Goal: Check status: Check status

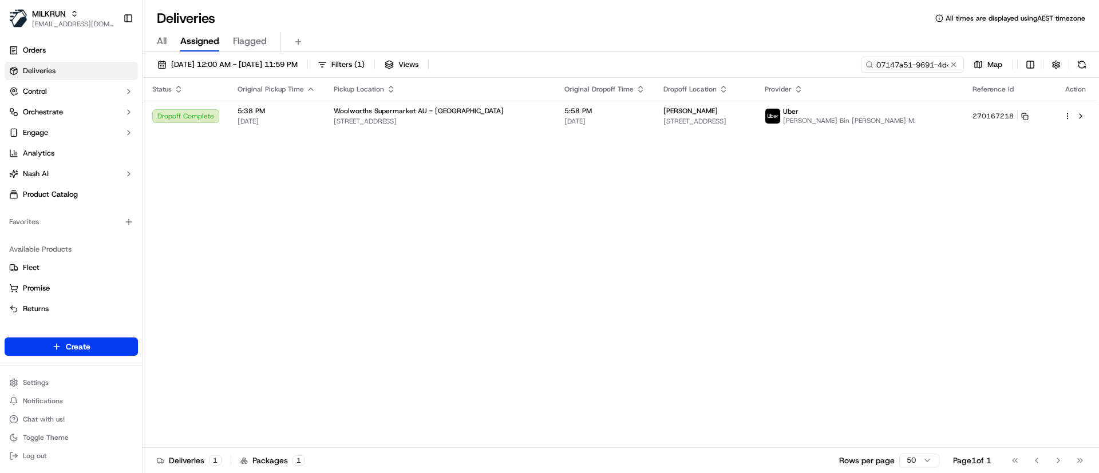
click at [34, 69] on span "Deliveries" at bounding box center [39, 71] width 33 height 10
click at [948, 44] on div "All Assigned Flagged" at bounding box center [621, 42] width 956 height 20
click at [914, 61] on input "07147a51-9691-4d45-9bf8-c72e1fbdbc33" at bounding box center [895, 65] width 137 height 16
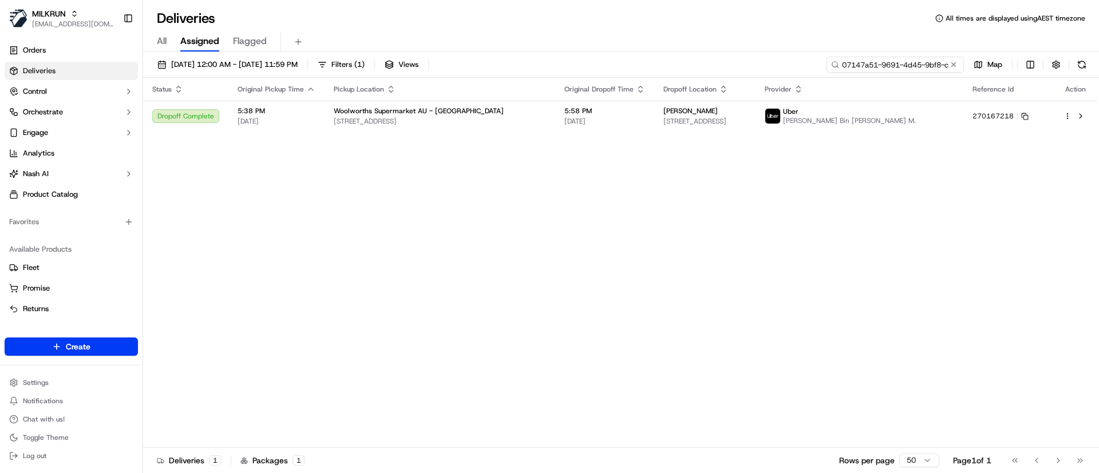
paste input "[PERSON_NAME]"
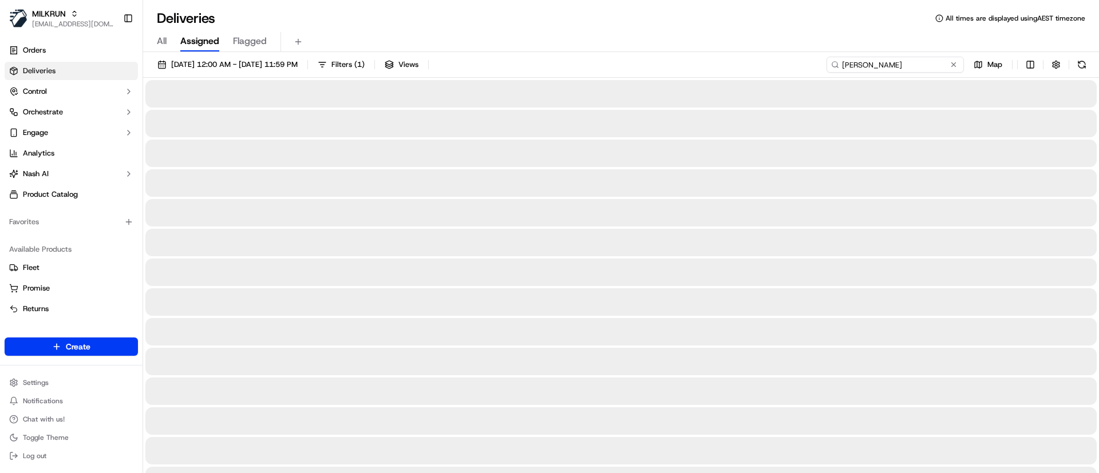
click at [846, 65] on input "[PERSON_NAME]" at bounding box center [895, 65] width 137 height 16
type input "[PERSON_NAME]"
click at [1084, 63] on button at bounding box center [1082, 65] width 16 height 16
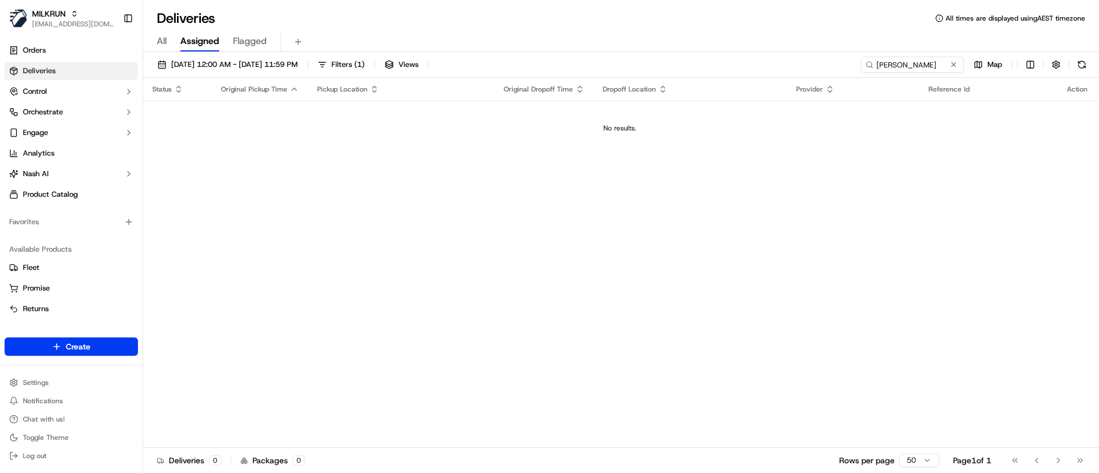
click at [530, 191] on div "Status Original Pickup Time Pickup Location Original Dropoff Time Dropoff Locat…" at bounding box center [620, 263] width 954 height 370
drag, startPoint x: 169, startPoint y: 36, endPoint x: 163, endPoint y: 39, distance: 6.7
click at [168, 37] on div "All Assigned Flagged" at bounding box center [621, 42] width 956 height 20
click at [166, 42] on span "All" at bounding box center [162, 41] width 10 height 14
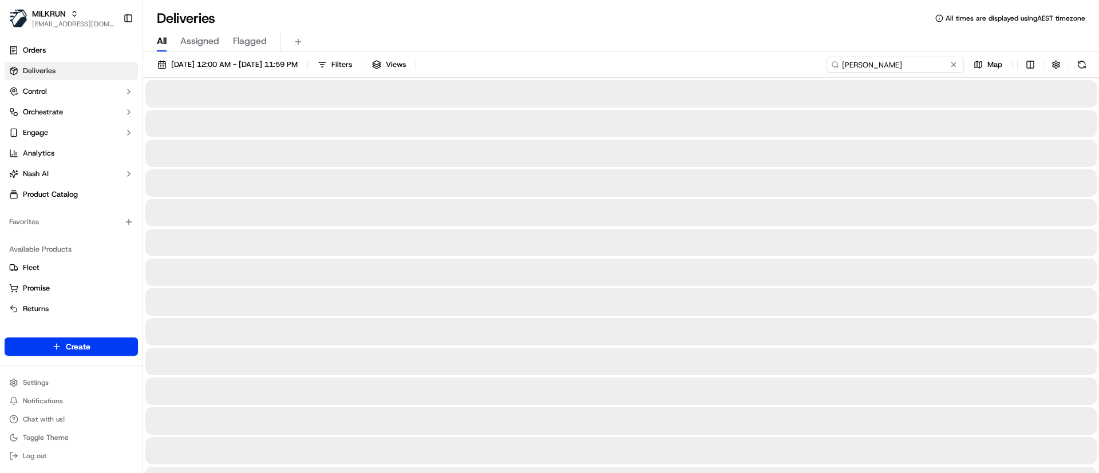
click at [928, 66] on input "[PERSON_NAME]" at bounding box center [895, 65] width 137 height 16
click at [1078, 60] on button at bounding box center [1082, 65] width 16 height 16
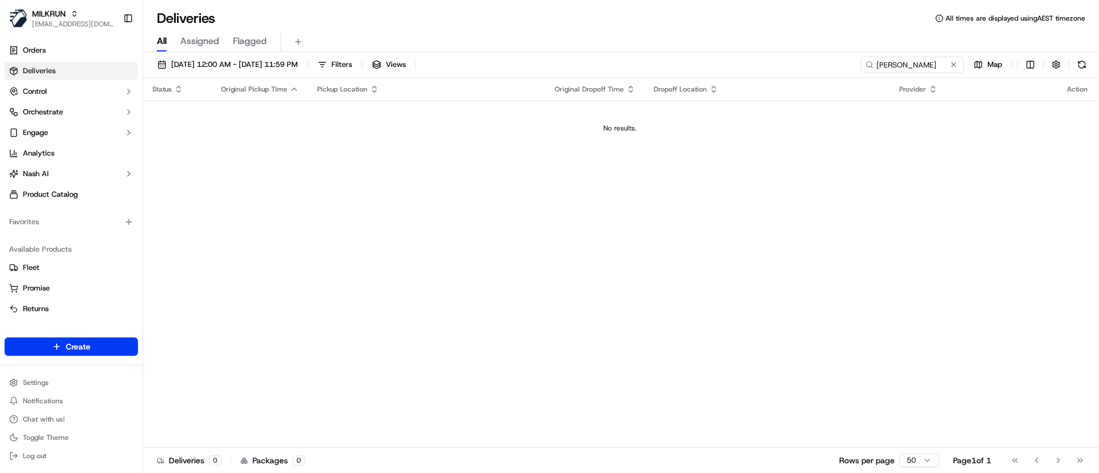
click at [831, 243] on div "Status Original Pickup Time Pickup Location Original Dropoff Time Dropoff Locat…" at bounding box center [620, 263] width 954 height 370
click at [40, 53] on span "Orders" at bounding box center [34, 50] width 23 height 10
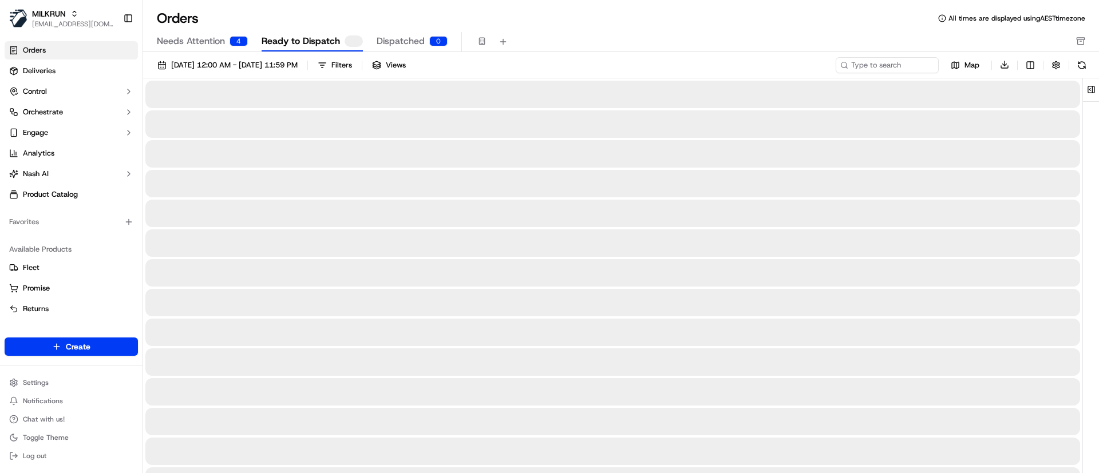
click at [302, 37] on span "Ready to Dispatch" at bounding box center [301, 41] width 78 height 14
click at [859, 57] on div "Map Download" at bounding box center [963, 65] width 254 height 17
click at [873, 70] on input at bounding box center [869, 65] width 137 height 16
paste input "[PERSON_NAME]"
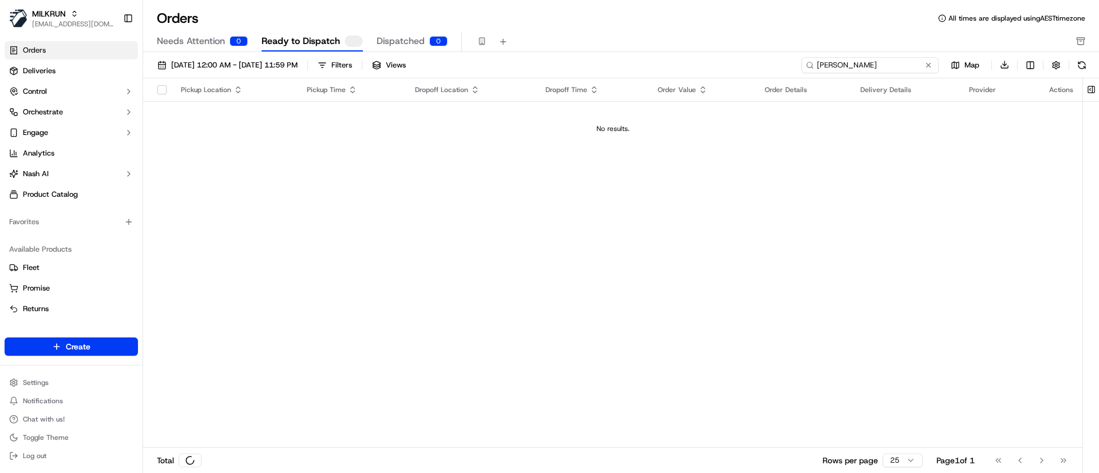
click at [822, 62] on input "[PERSON_NAME]" at bounding box center [869, 65] width 137 height 16
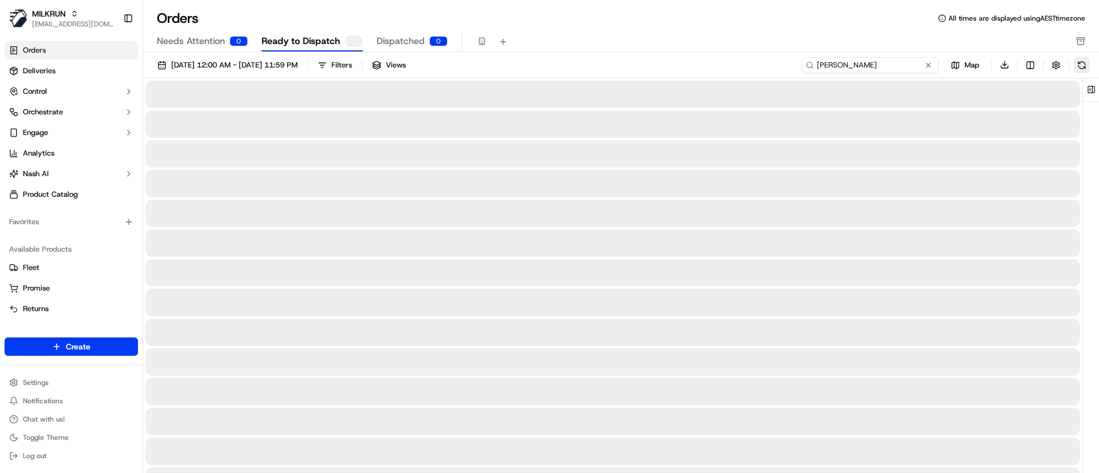
type input "[PERSON_NAME]"
click at [1080, 65] on button at bounding box center [1082, 65] width 16 height 16
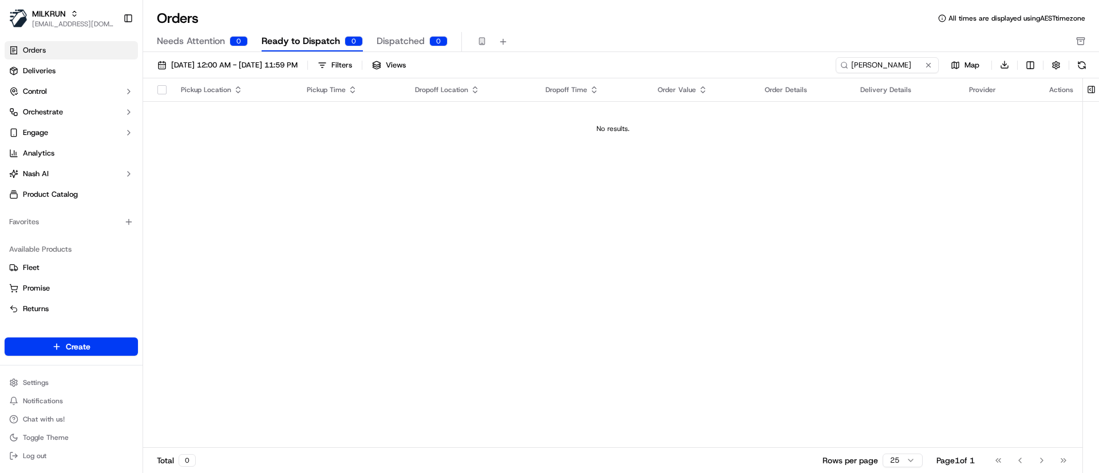
click at [413, 41] on span "Dispatched" at bounding box center [401, 41] width 48 height 14
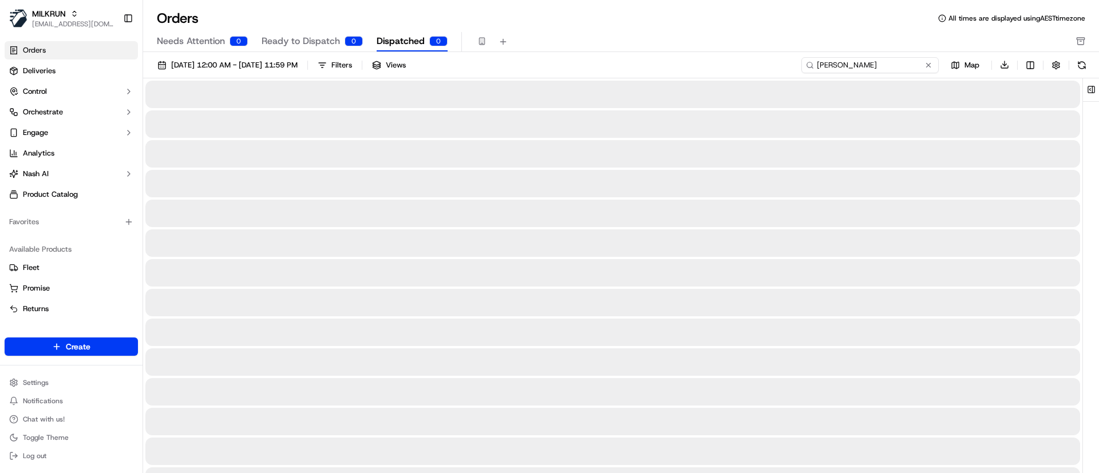
click at [918, 66] on input "[PERSON_NAME]" at bounding box center [869, 65] width 137 height 16
click at [1081, 64] on button at bounding box center [1082, 65] width 16 height 16
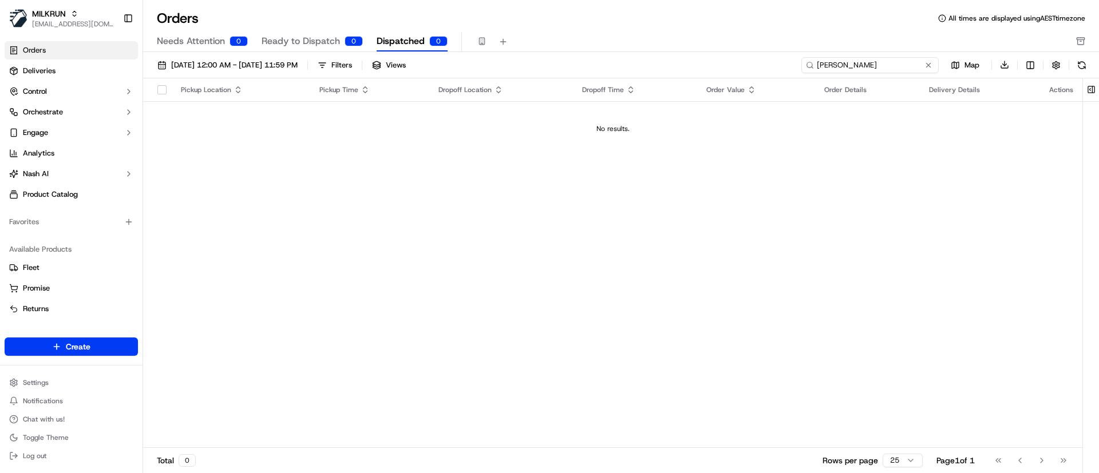
click at [852, 70] on input "[PERSON_NAME]" at bounding box center [869, 65] width 137 height 16
click at [1078, 62] on button at bounding box center [1082, 65] width 16 height 16
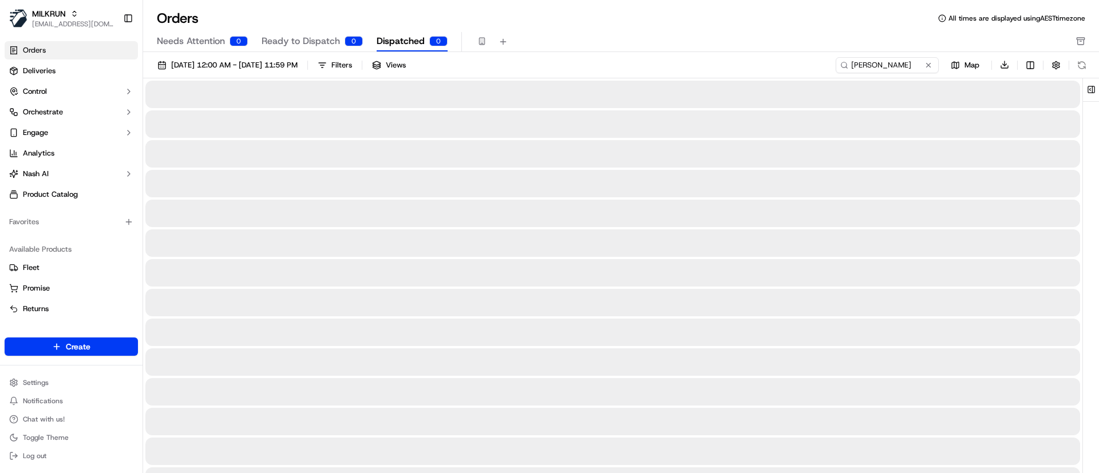
click at [191, 53] on div "[DATE] 12:00 AM - [DATE] 11:59 PM Filters Views [PERSON_NAME] Map Download" at bounding box center [621, 456] width 956 height 808
click at [199, 39] on span "Needs Attention" at bounding box center [191, 41] width 68 height 14
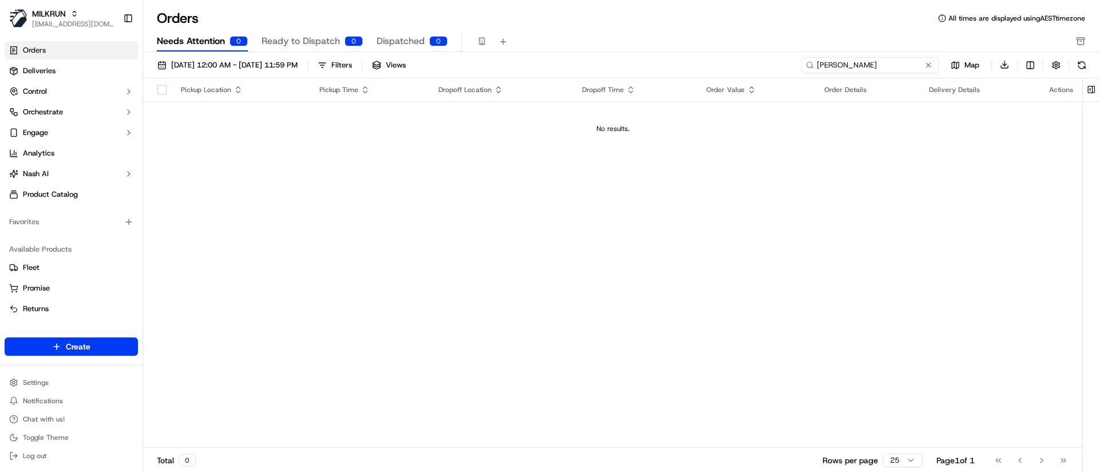
click at [918, 66] on input "[PERSON_NAME]" at bounding box center [869, 65] width 137 height 16
click at [1078, 67] on button at bounding box center [1082, 65] width 16 height 16
click at [734, 158] on div "Pickup Location Pickup Time Dropoff Location Dropoff Time Order Value Order Det…" at bounding box center [612, 263] width 939 height 370
click at [300, 41] on span "Ready to Dispatch" at bounding box center [301, 41] width 78 height 14
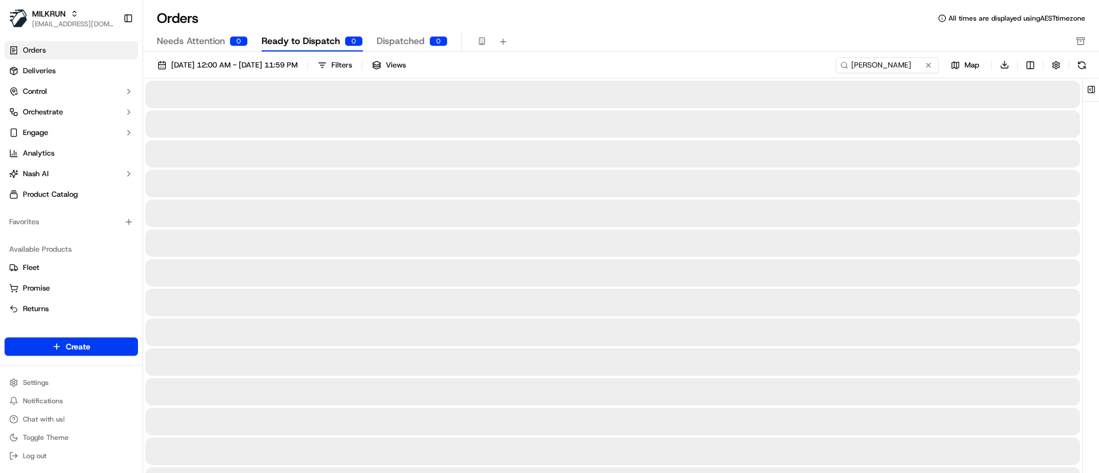
drag, startPoint x: 923, startPoint y: 66, endPoint x: 728, endPoint y: 50, distance: 195.8
click at [728, 53] on div "[DATE] 12:00 AM - [DATE] 11:59 PM Filters Views [PERSON_NAME] Map Download" at bounding box center [621, 456] width 956 height 808
click at [900, 64] on input "[PERSON_NAME]" at bounding box center [869, 65] width 137 height 16
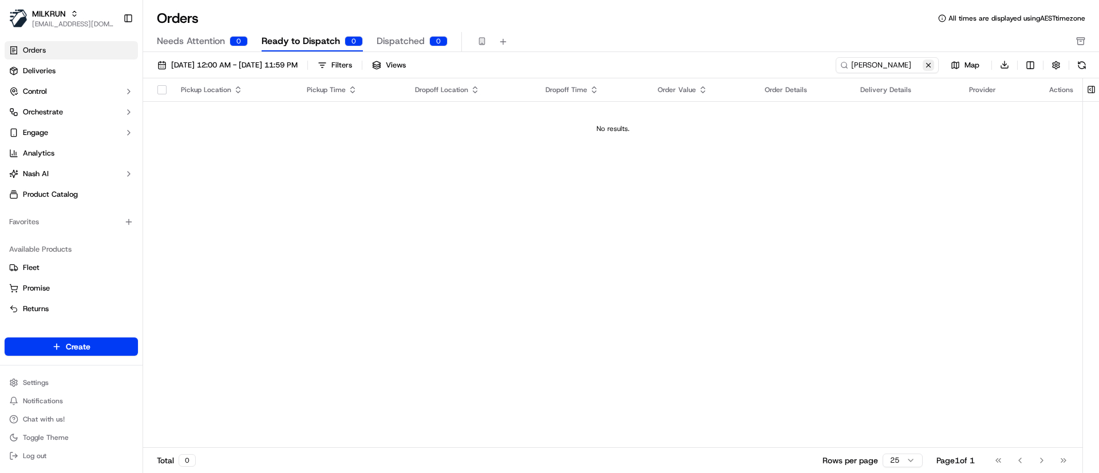
click at [930, 65] on button at bounding box center [928, 65] width 11 height 11
click at [930, 64] on input at bounding box center [869, 65] width 137 height 16
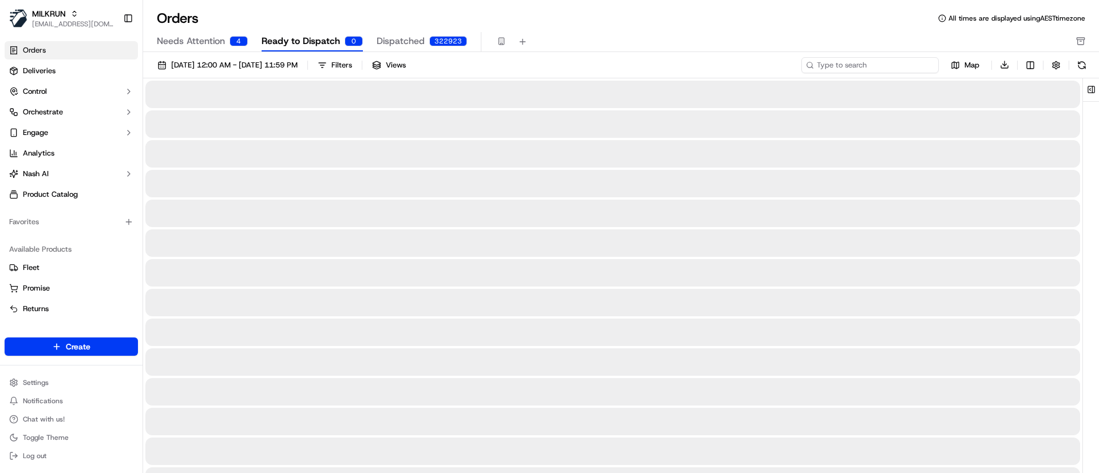
click at [930, 64] on input at bounding box center [869, 65] width 137 height 16
click at [847, 64] on input at bounding box center [869, 65] width 137 height 16
paste input "ord_XG6MHDpHsm9UrVhGCYDH8o"
type input "ord_XG6MHDpHsm9UrVhGCYDH8o"
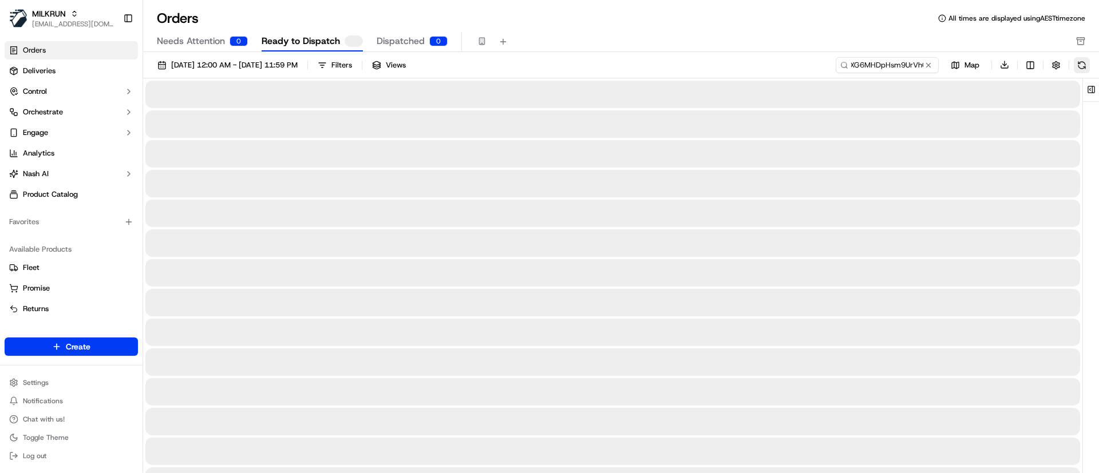
click at [1085, 64] on button at bounding box center [1082, 65] width 16 height 16
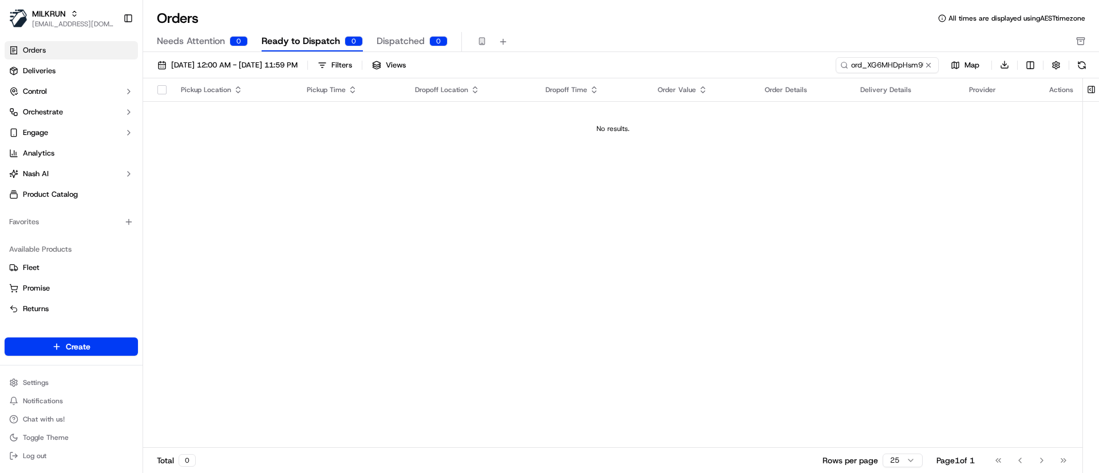
click at [411, 39] on span "Dispatched" at bounding box center [401, 41] width 48 height 14
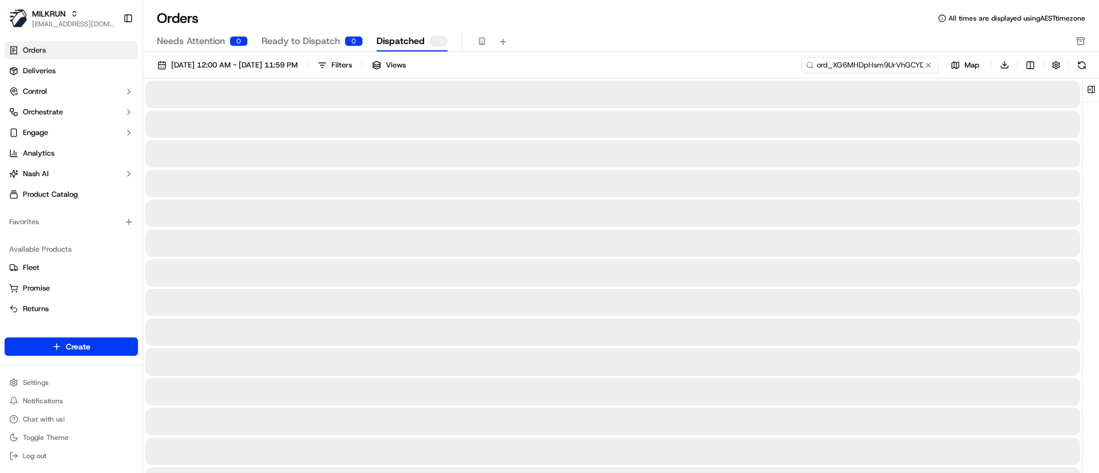
click at [885, 68] on input "ord_XG6MHDpHsm9UrVhGCYDH8o" at bounding box center [869, 65] width 137 height 16
click at [1084, 63] on button at bounding box center [1082, 65] width 16 height 16
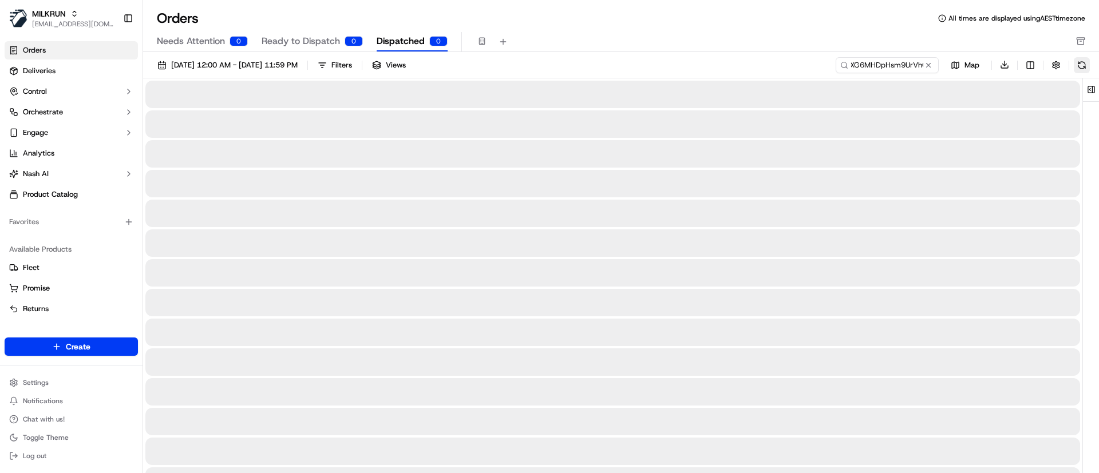
scroll to position [0, 0]
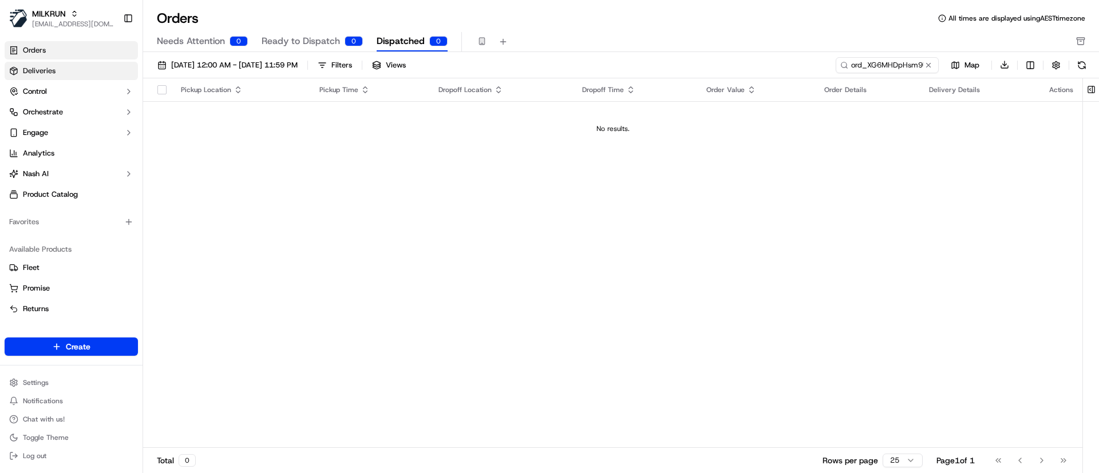
click at [42, 73] on span "Deliveries" at bounding box center [39, 71] width 33 height 10
